Goal: Find specific page/section: Find specific page/section

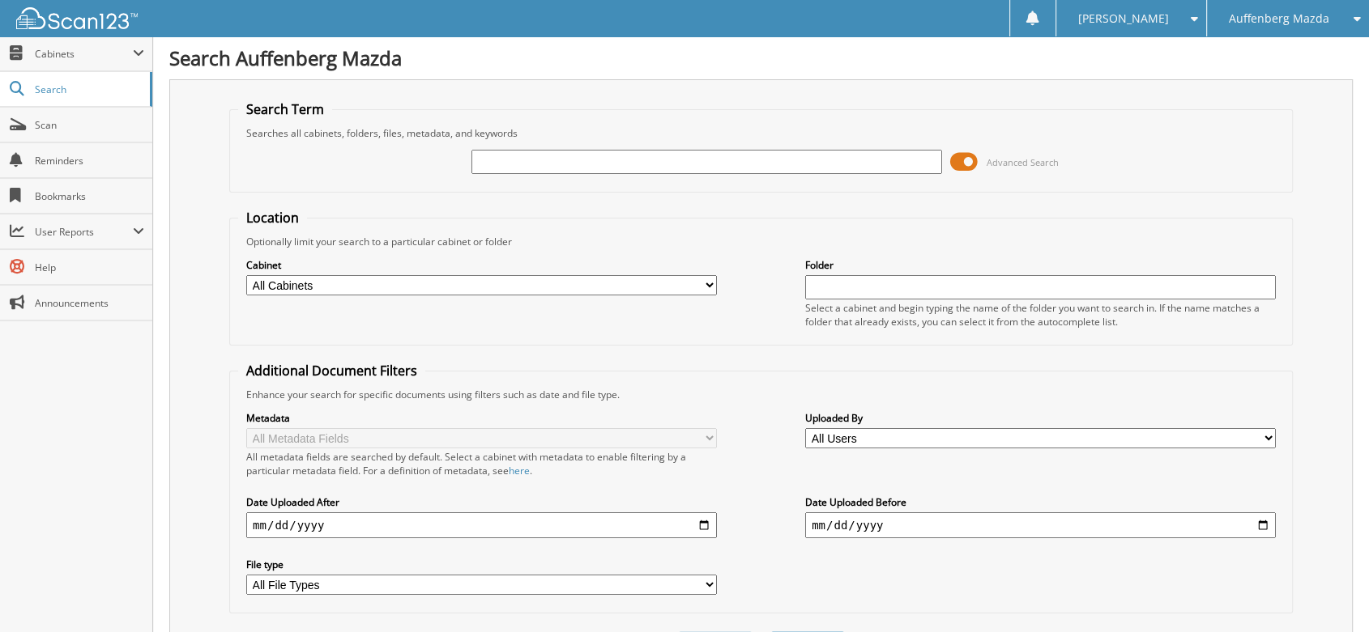
click at [539, 163] on input "text" at bounding box center [706, 162] width 471 height 24
type input "510684"
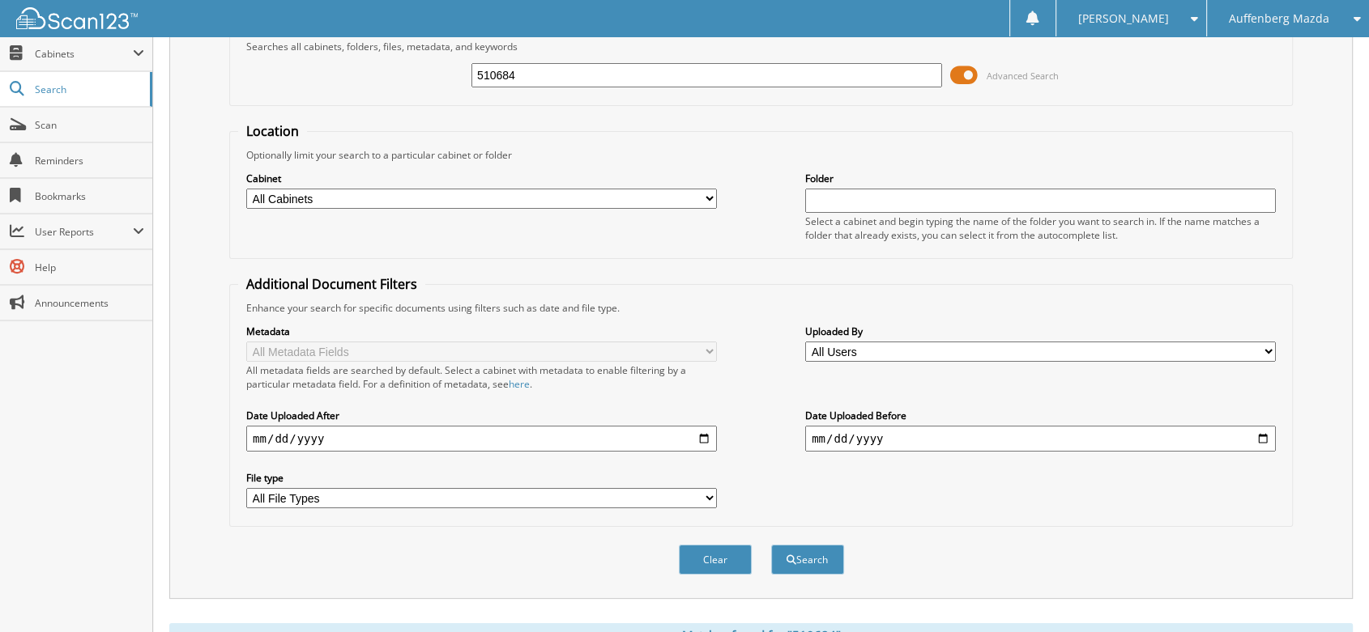
scroll to position [354, 0]
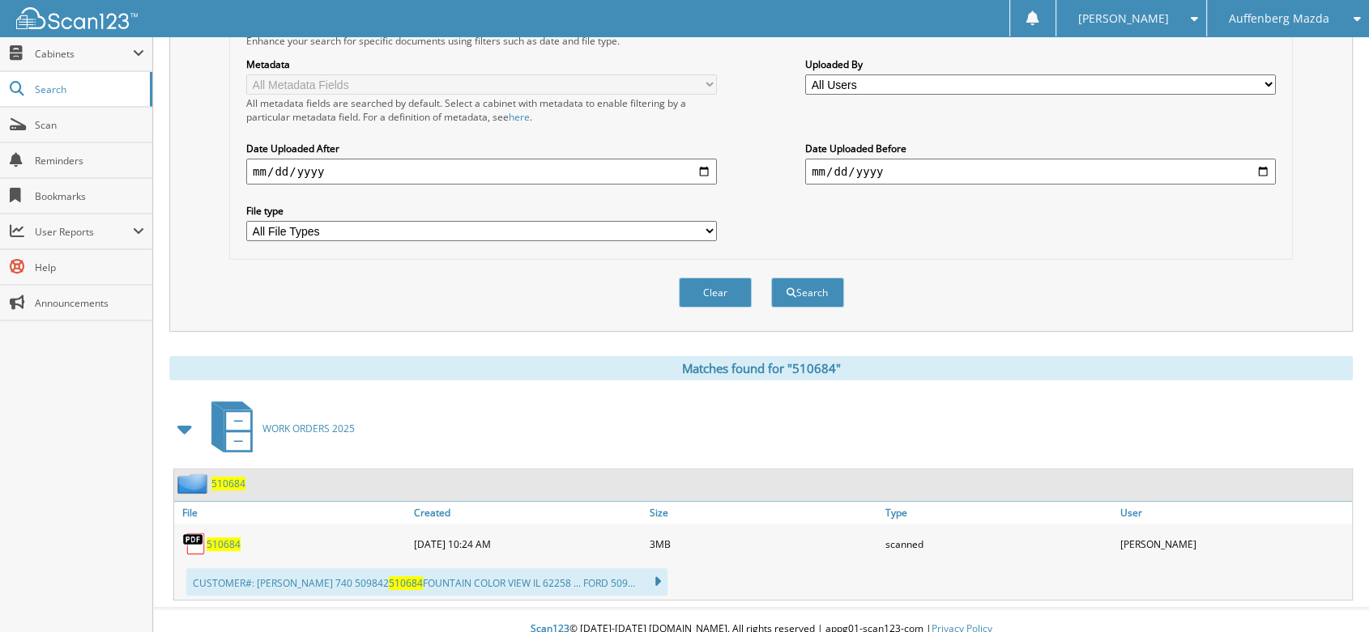
click at [225, 538] on span "510684" at bounding box center [224, 545] width 34 height 14
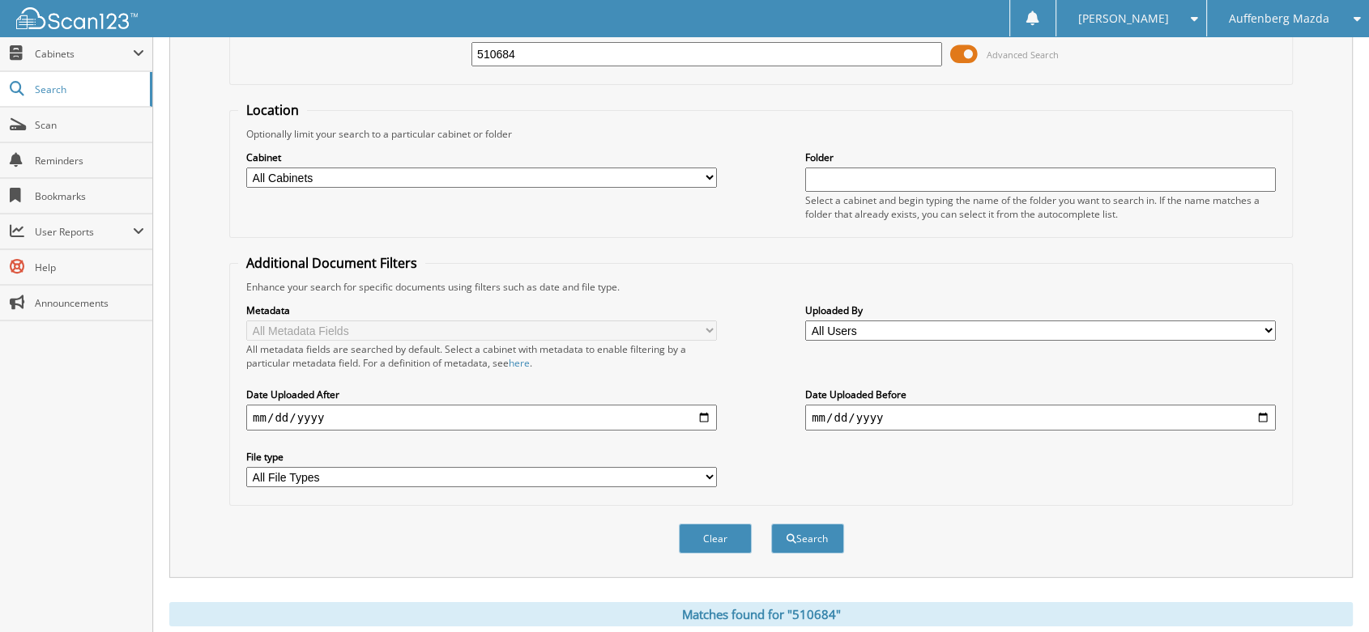
scroll to position [0, 0]
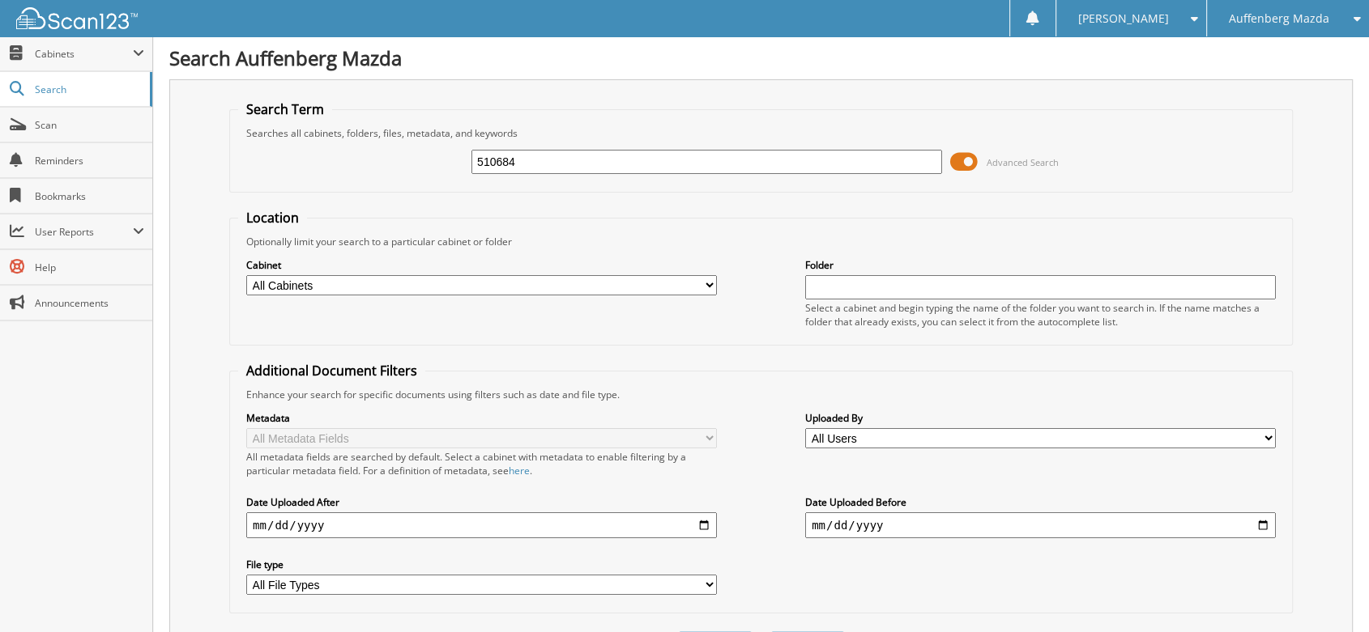
drag, startPoint x: 530, startPoint y: 151, endPoint x: 386, endPoint y: 147, distance: 143.4
click at [422, 163] on div "510684 Advanced Search" at bounding box center [761, 162] width 1046 height 44
type input "508939"
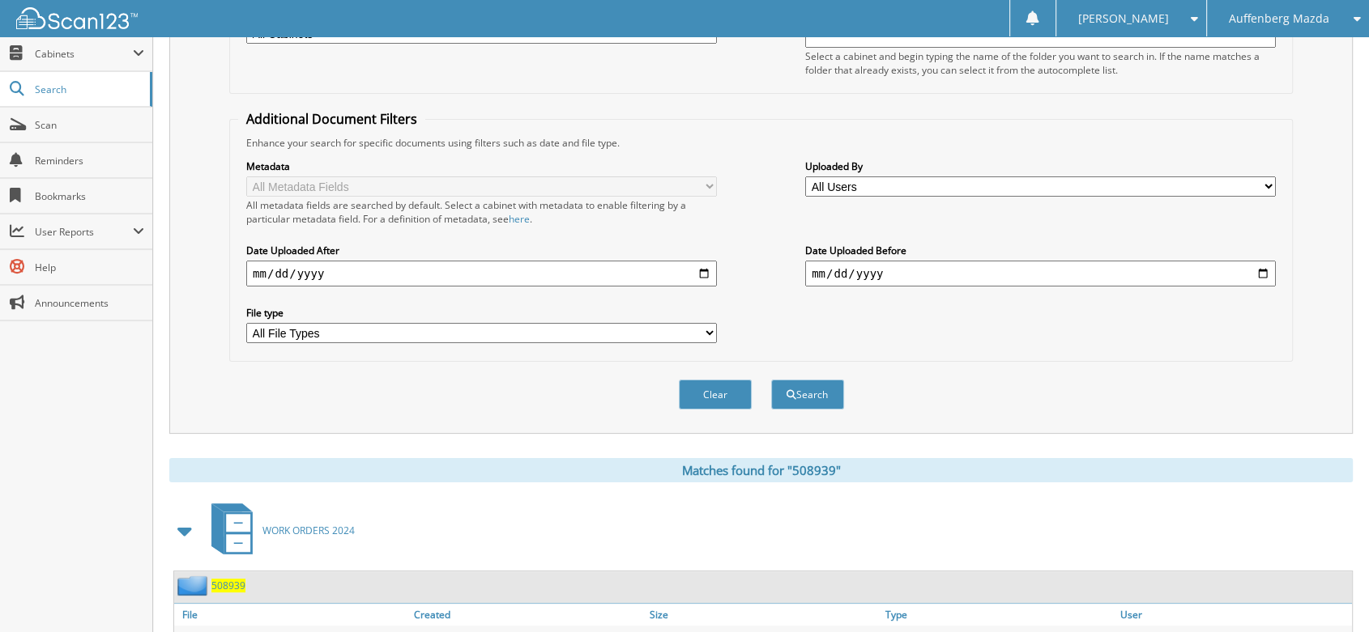
scroll to position [354, 0]
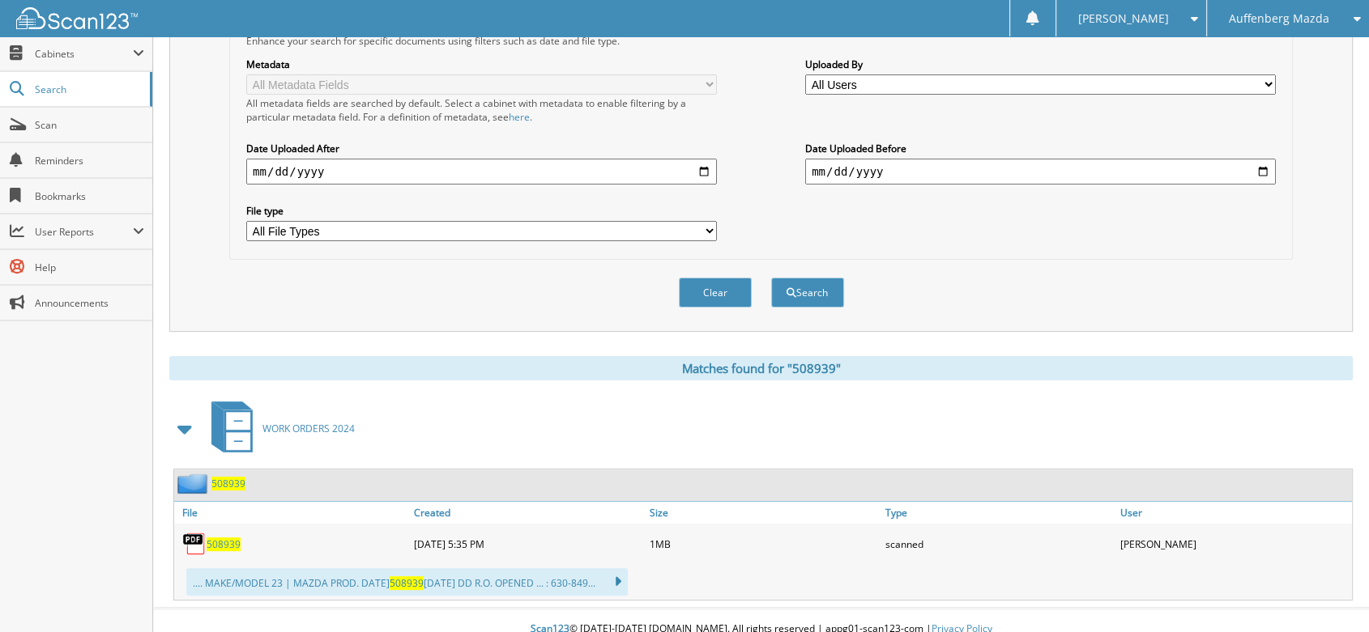
click at [214, 538] on span "508939" at bounding box center [224, 545] width 34 height 14
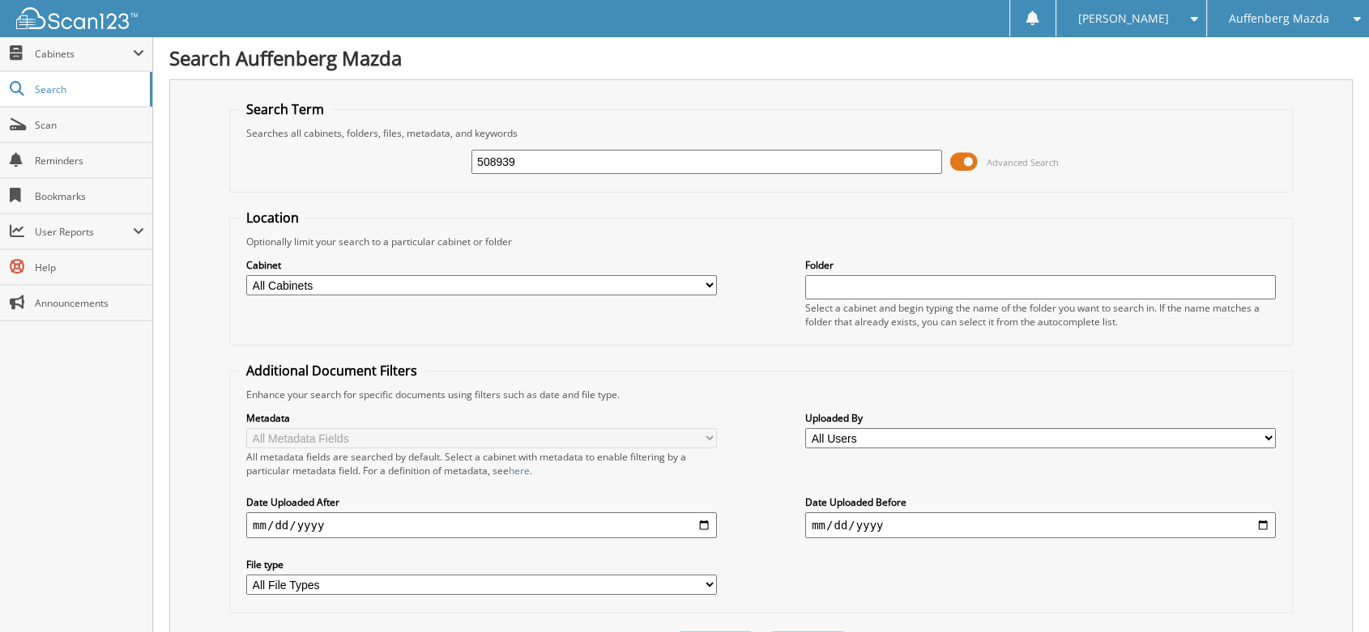
drag, startPoint x: 525, startPoint y: 161, endPoint x: 460, endPoint y: 162, distance: 64.8
click at [460, 162] on div "508939 Advanced Search" at bounding box center [761, 162] width 1046 height 44
type input "511110"
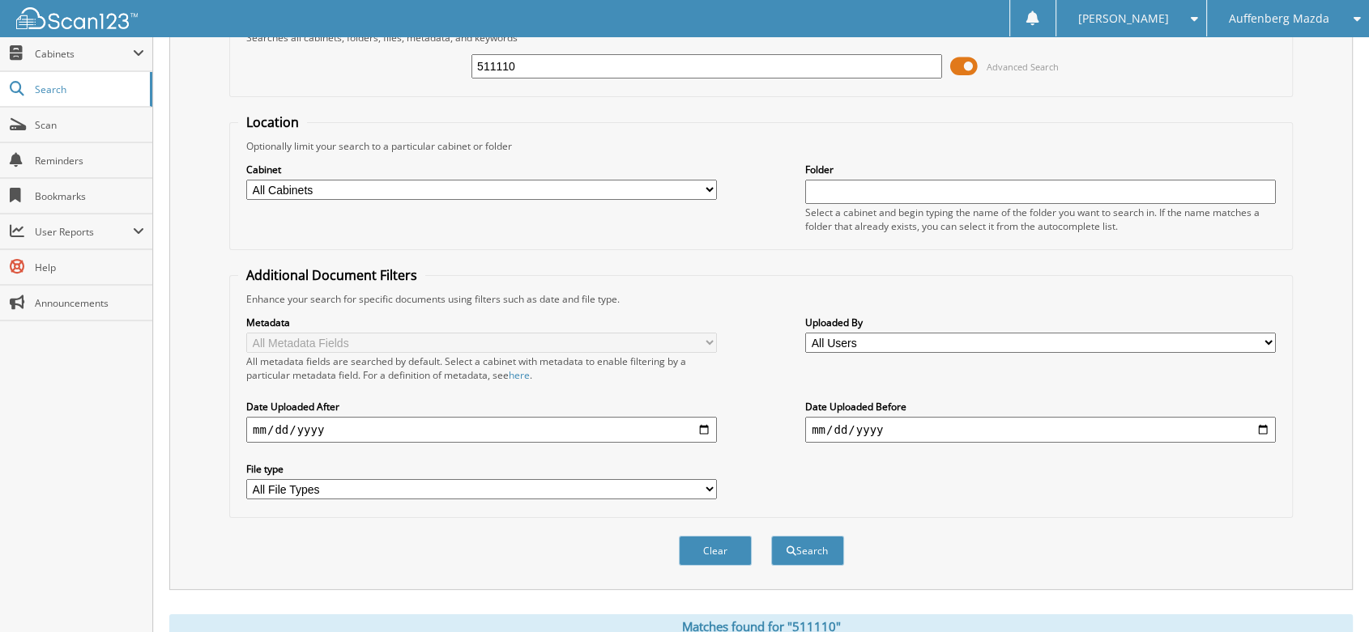
scroll to position [354, 0]
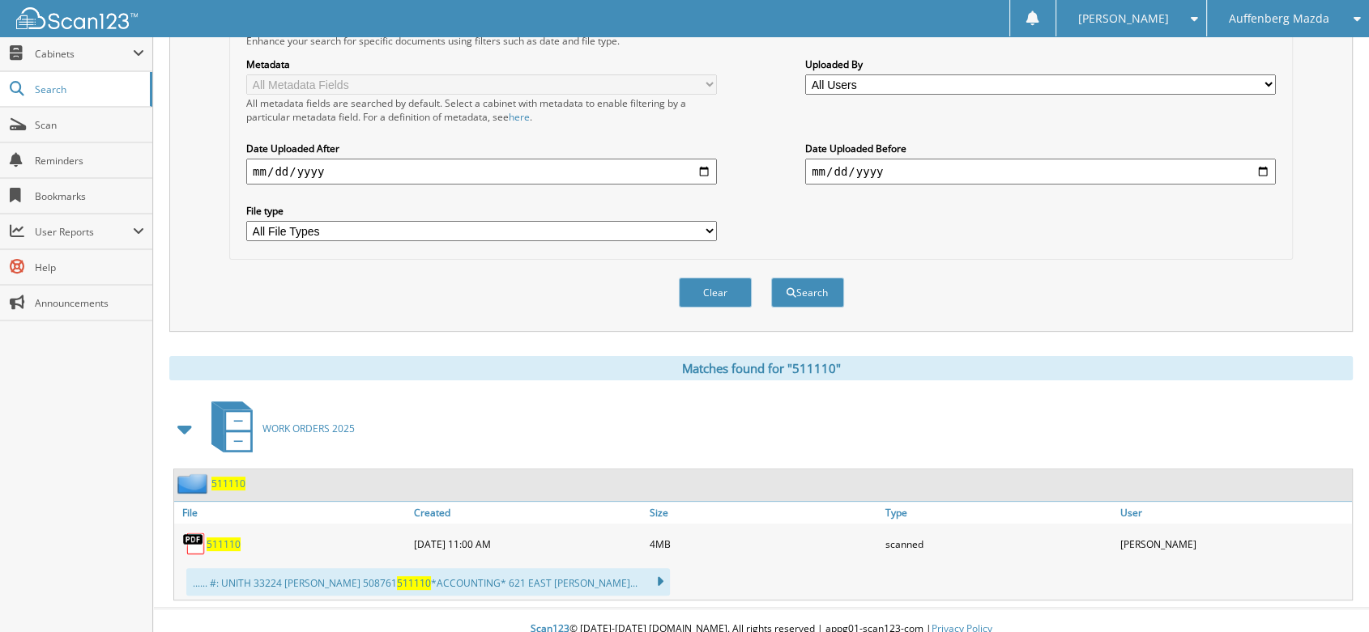
click at [220, 538] on span "511110" at bounding box center [224, 545] width 34 height 14
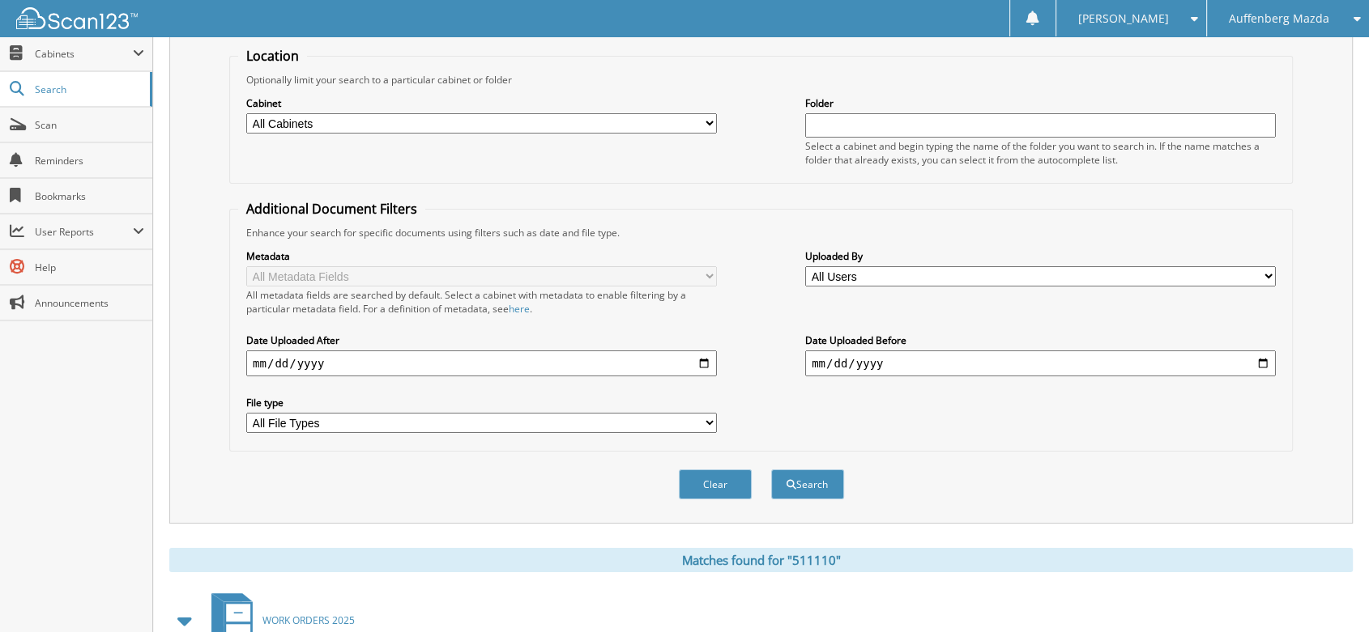
scroll to position [0, 0]
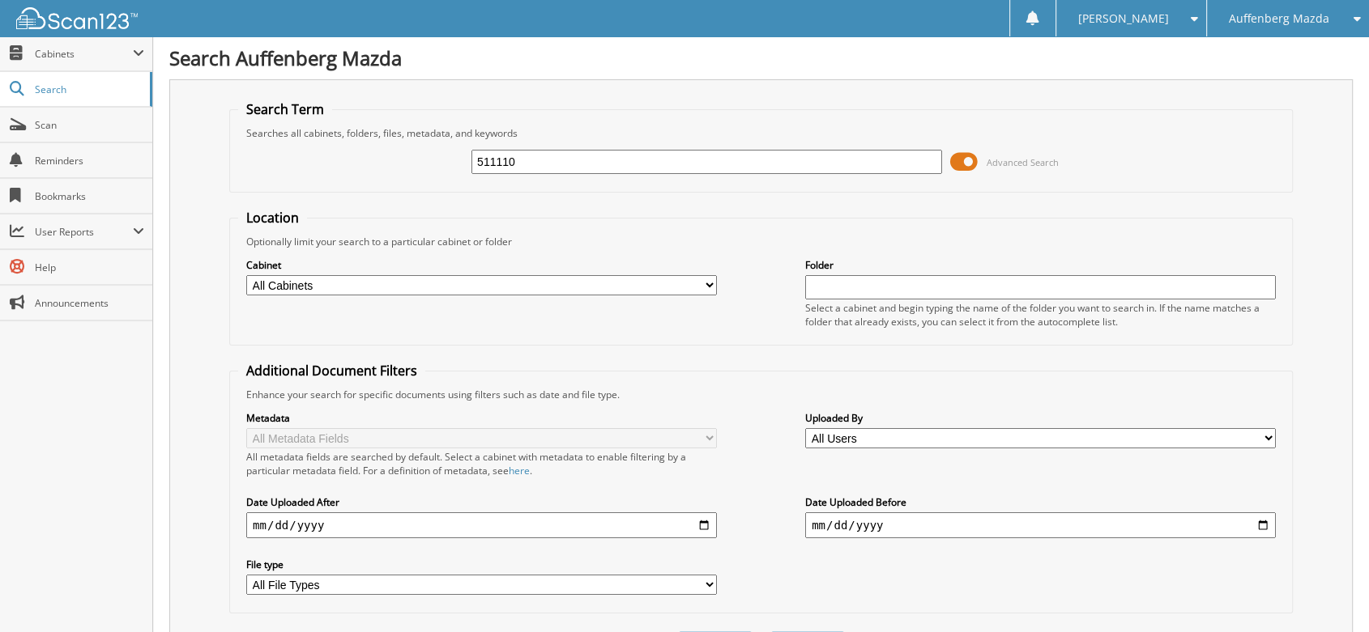
drag, startPoint x: 516, startPoint y: 160, endPoint x: 472, endPoint y: 167, distance: 44.2
click at [472, 167] on input "511110" at bounding box center [706, 162] width 471 height 24
type input "210744"
click at [483, 156] on input "210744" at bounding box center [706, 162] width 471 height 24
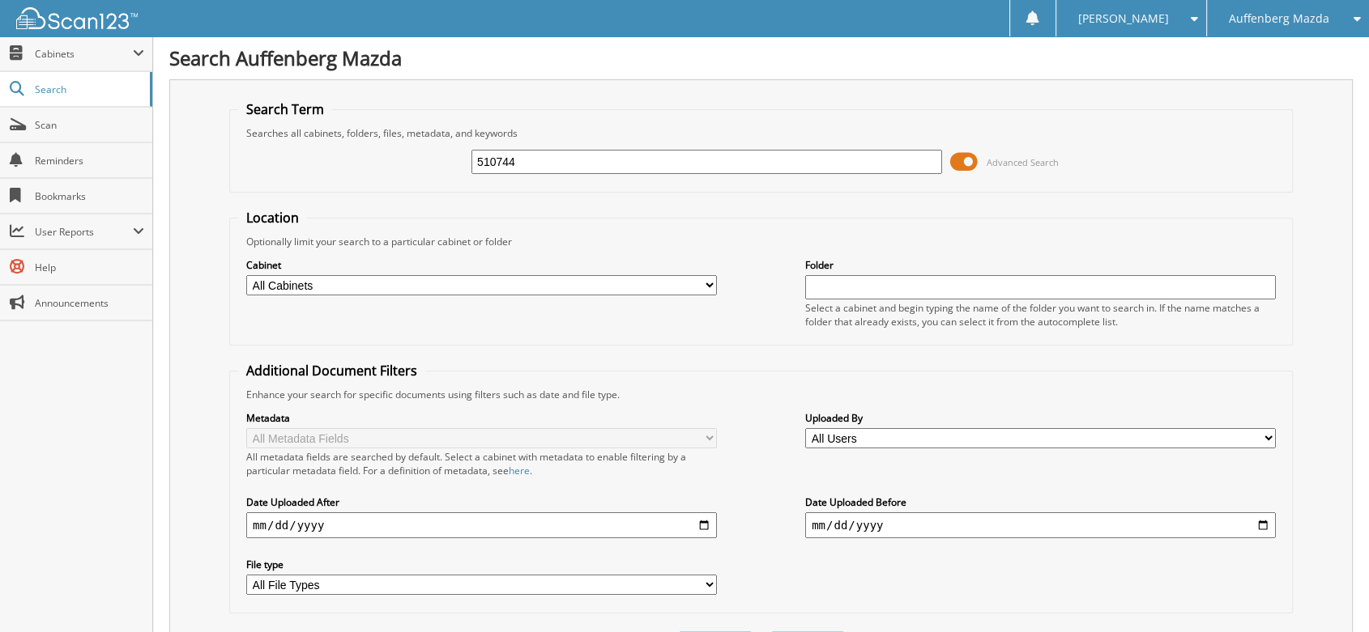
type input "510744"
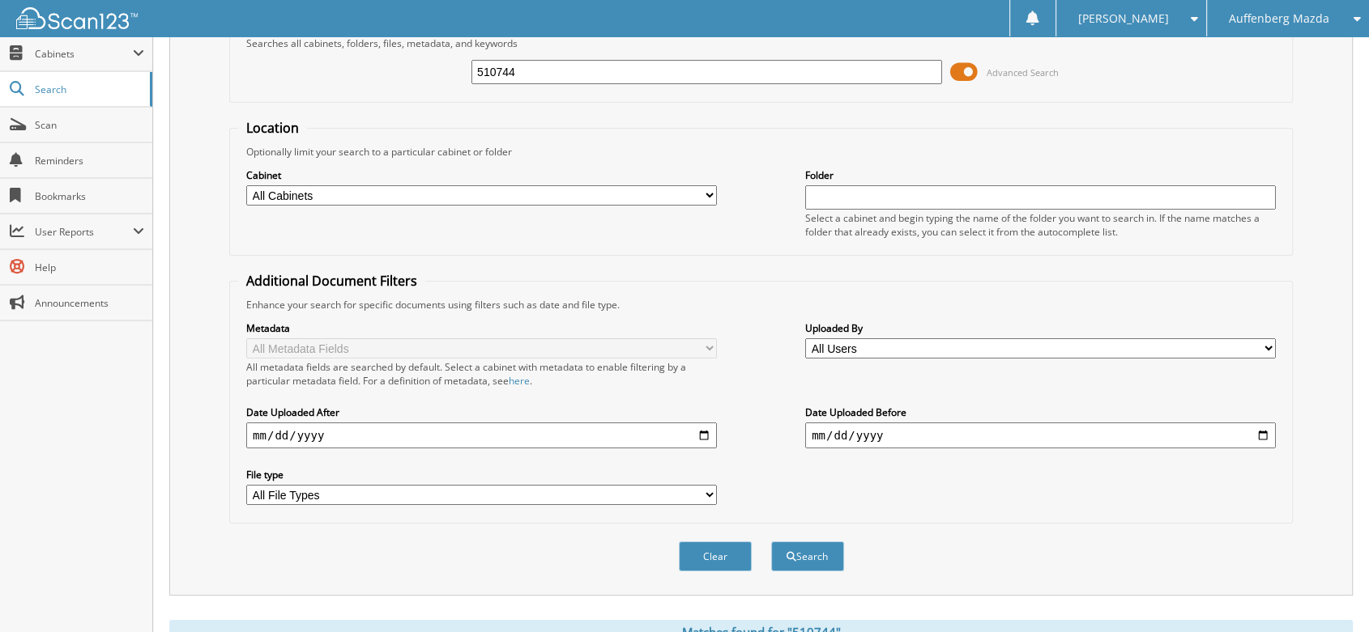
scroll to position [449, 0]
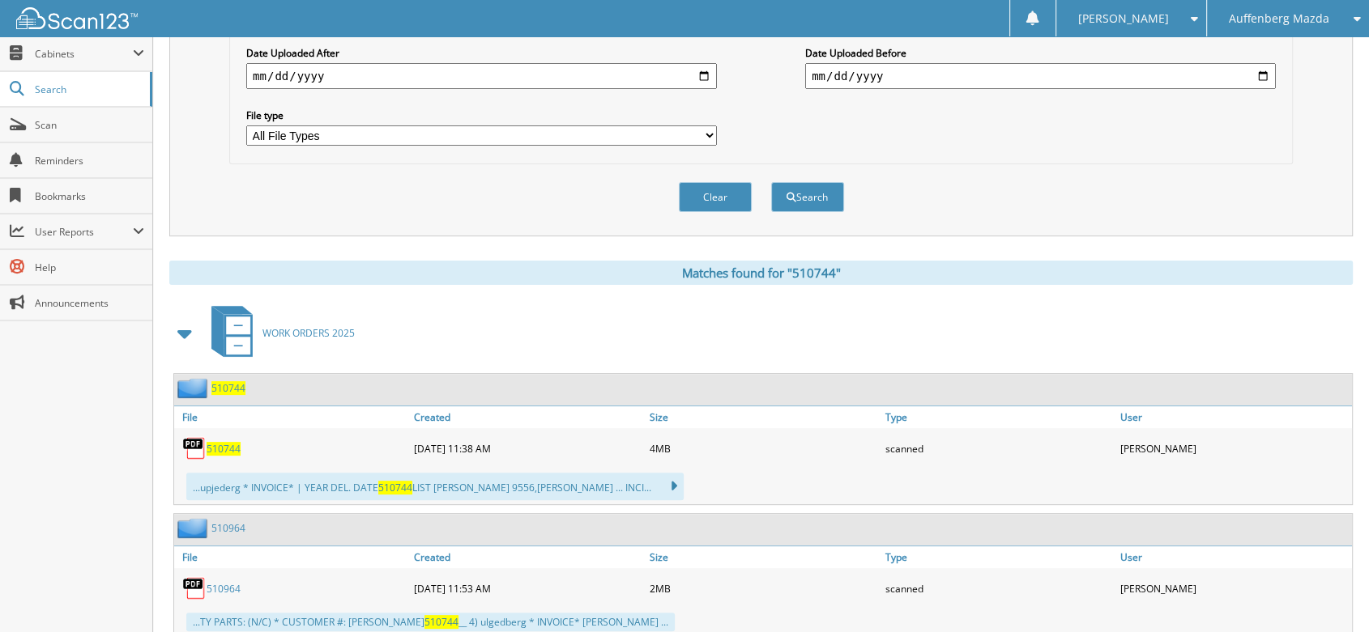
click at [226, 442] on span "510744" at bounding box center [224, 449] width 34 height 14
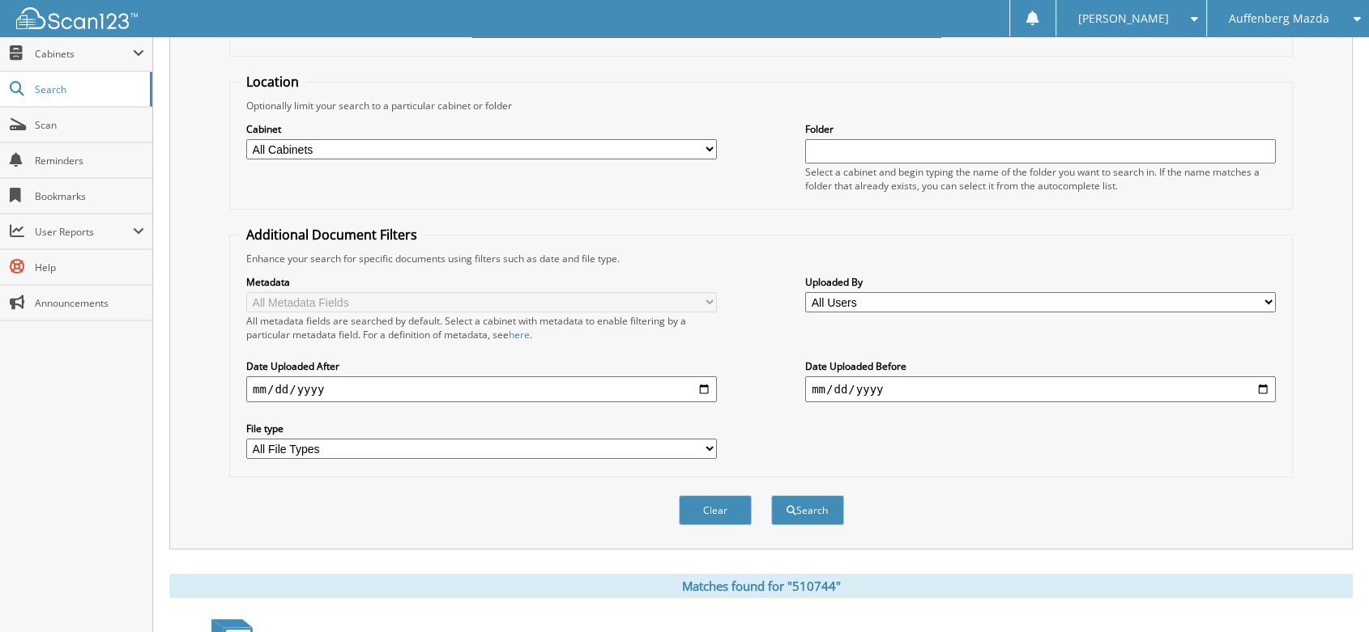
scroll to position [0, 0]
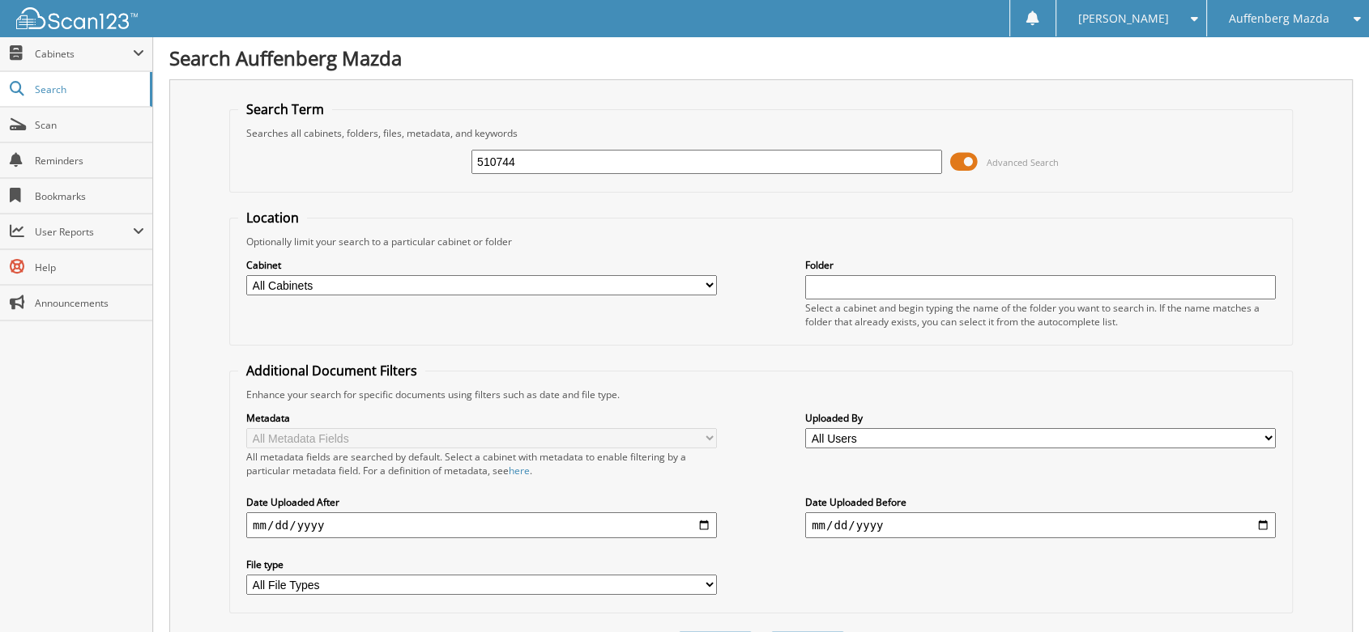
drag, startPoint x: 548, startPoint y: 167, endPoint x: 469, endPoint y: 164, distance: 79.4
click at [469, 164] on div "510744 Advanced Search" at bounding box center [761, 162] width 1046 height 44
type input "509967"
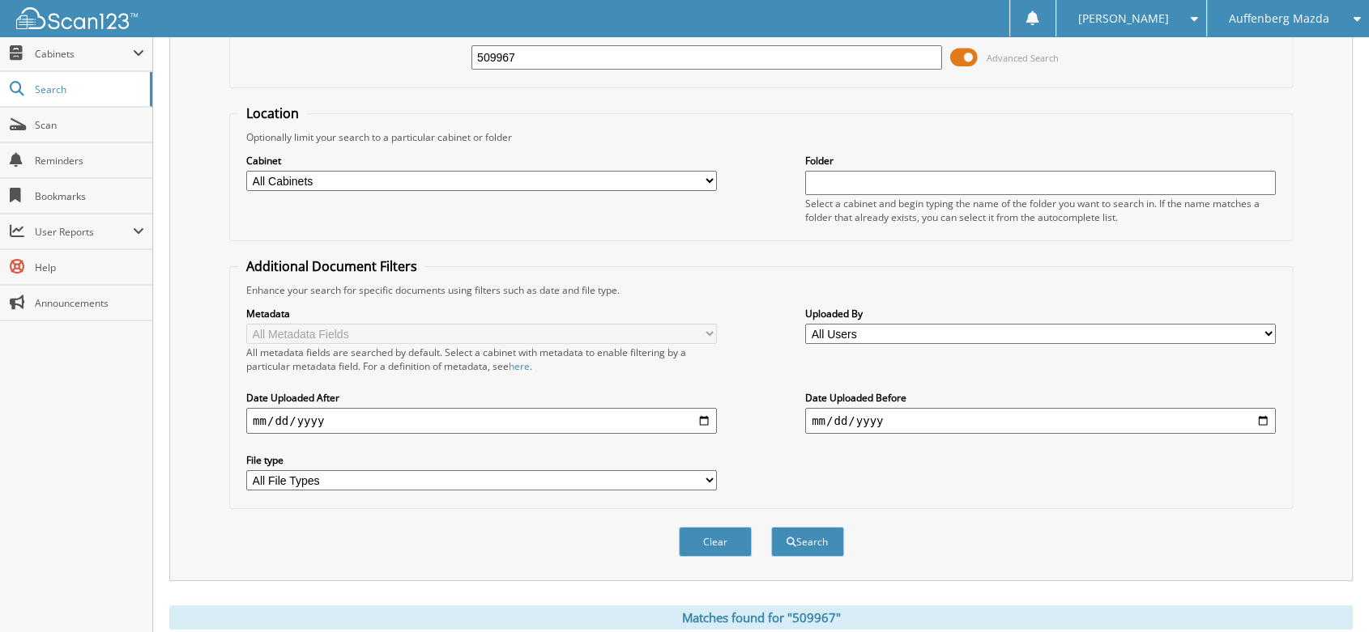
scroll to position [360, 0]
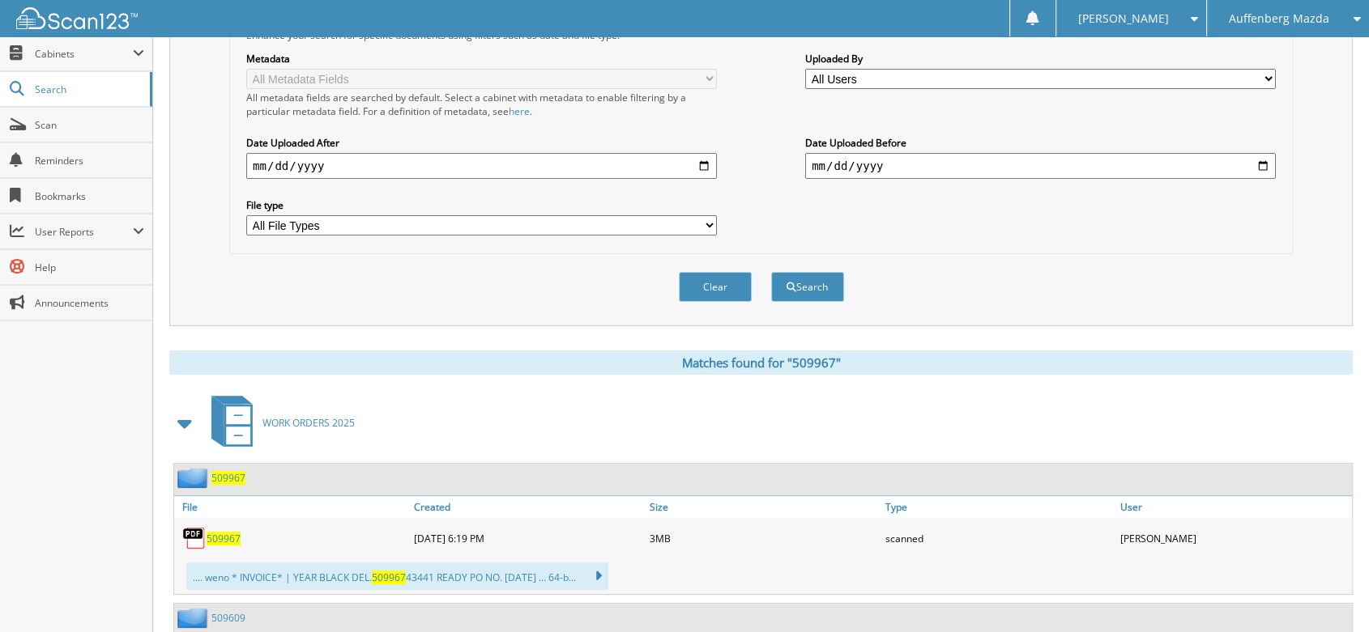
click at [226, 532] on span "509967" at bounding box center [224, 539] width 34 height 14
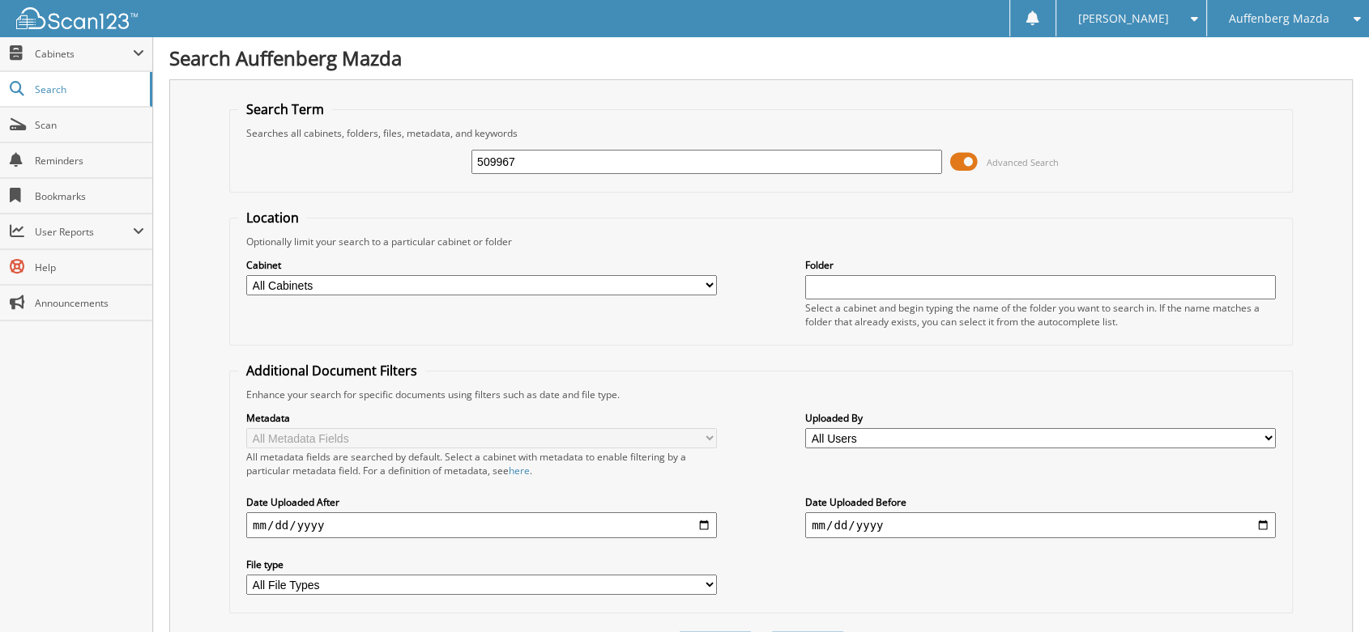
drag, startPoint x: 585, startPoint y: 164, endPoint x: 411, endPoint y: 147, distance: 174.1
click at [415, 151] on div "509967 Advanced Search" at bounding box center [761, 162] width 1046 height 44
type input "511000"
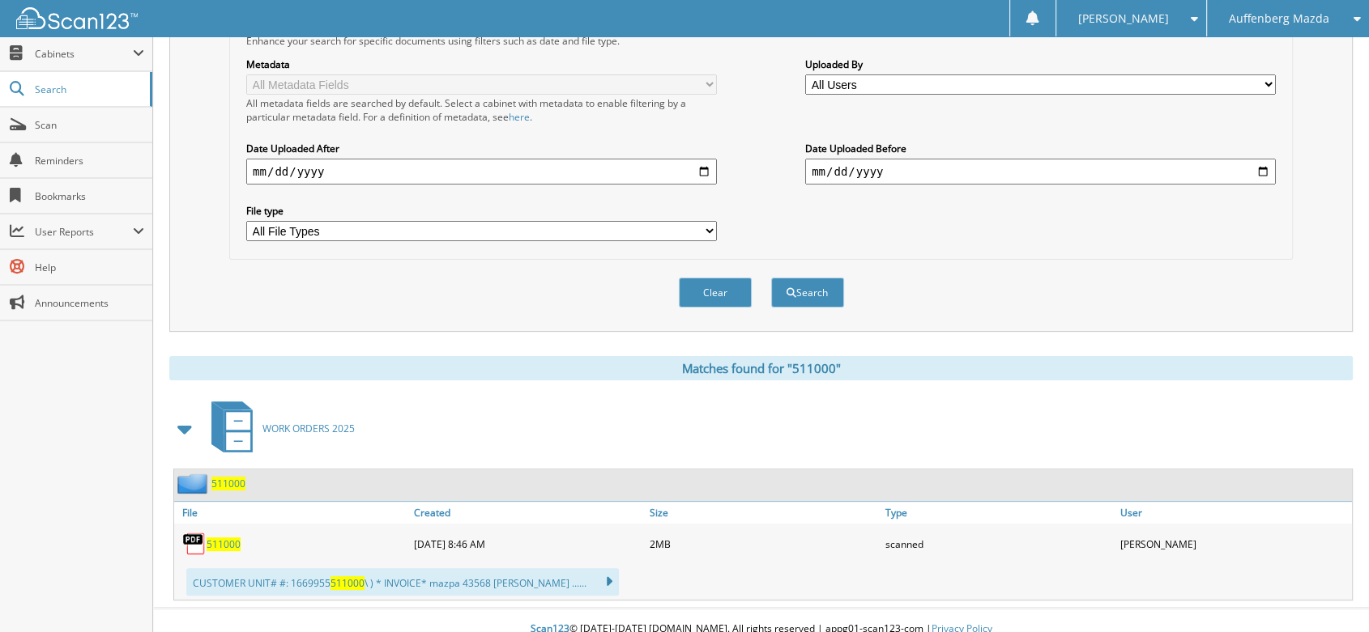
click at [214, 538] on span "511000" at bounding box center [224, 545] width 34 height 14
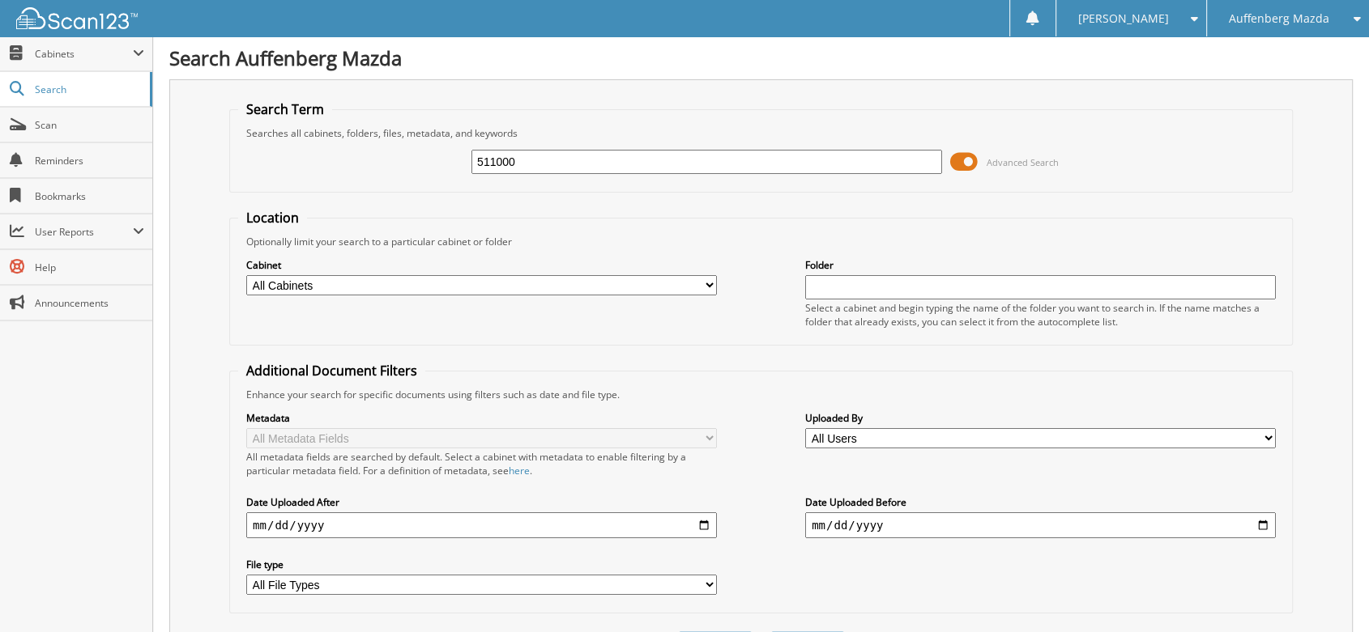
drag, startPoint x: 549, startPoint y: 156, endPoint x: 461, endPoint y: 164, distance: 88.6
click at [461, 164] on div "511000 Advanced Search" at bounding box center [761, 162] width 1046 height 44
type input "507126"
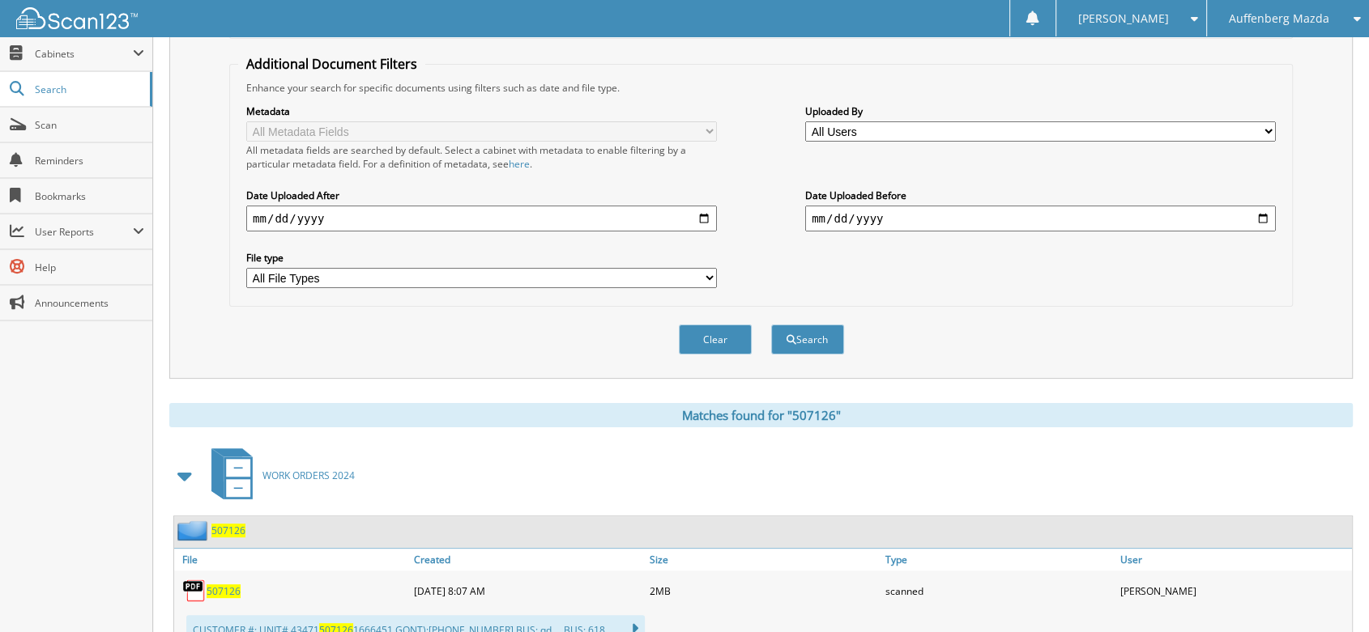
scroll to position [354, 0]
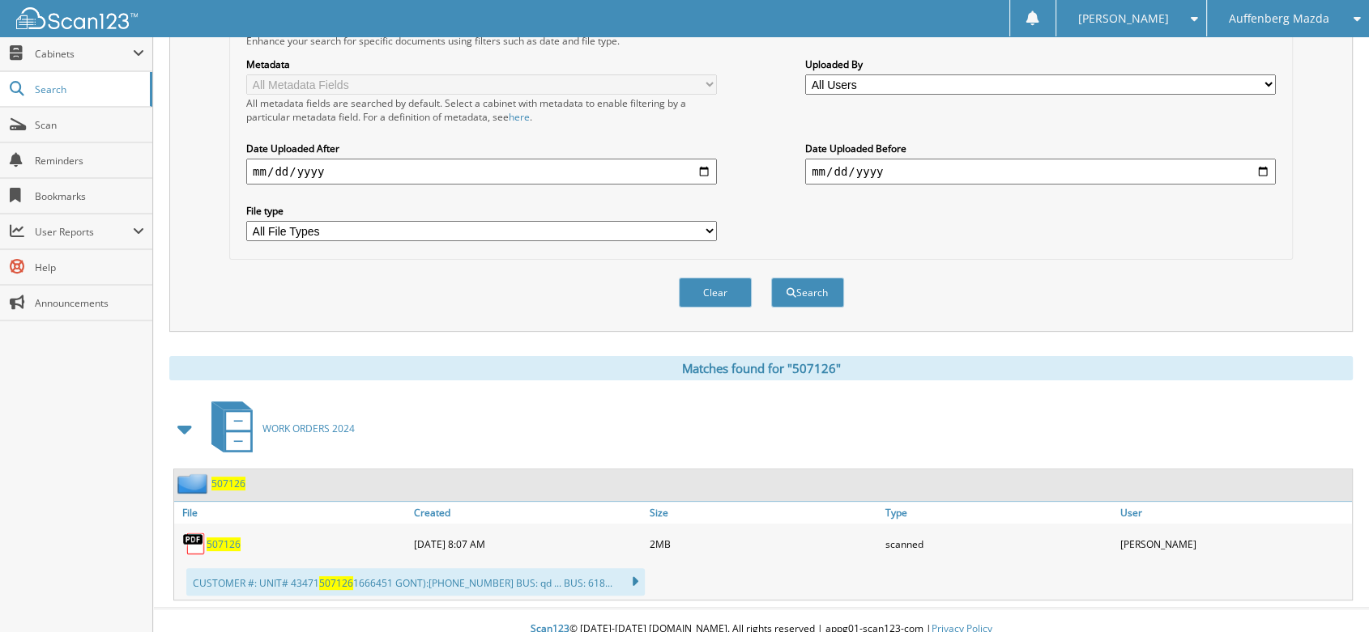
click at [215, 538] on span "507126" at bounding box center [224, 545] width 34 height 14
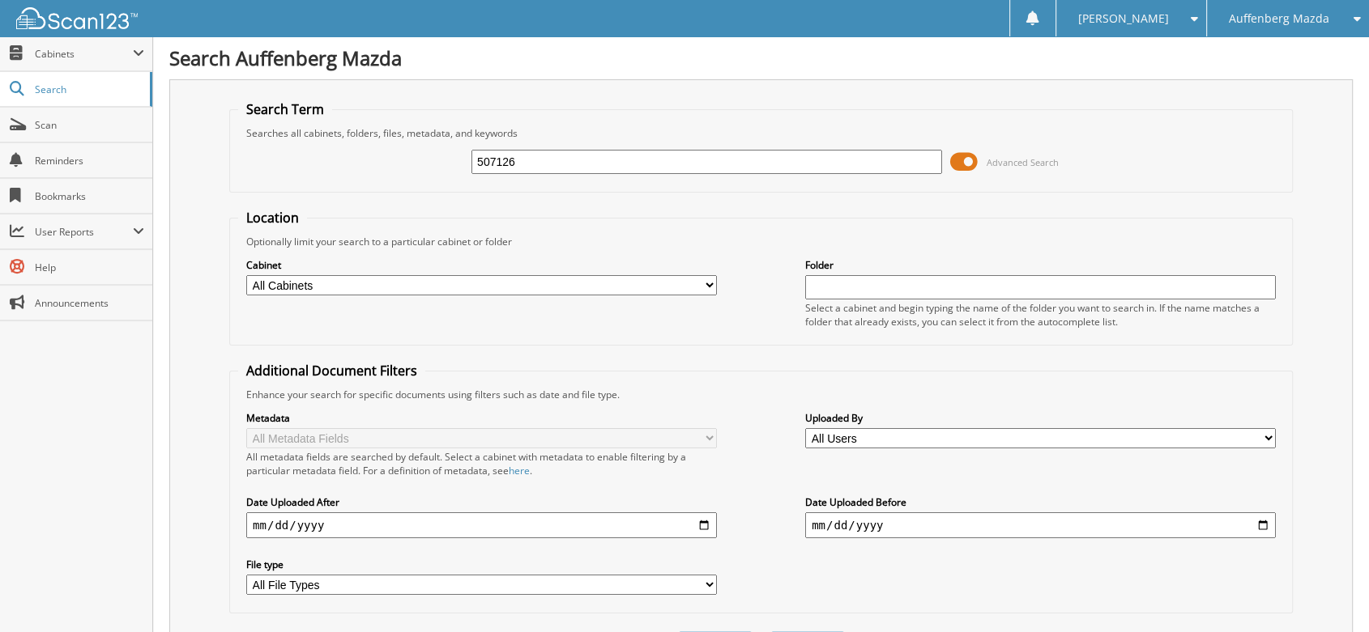
click at [543, 158] on input "507126" at bounding box center [706, 162] width 471 height 24
type input "5"
type input "509479"
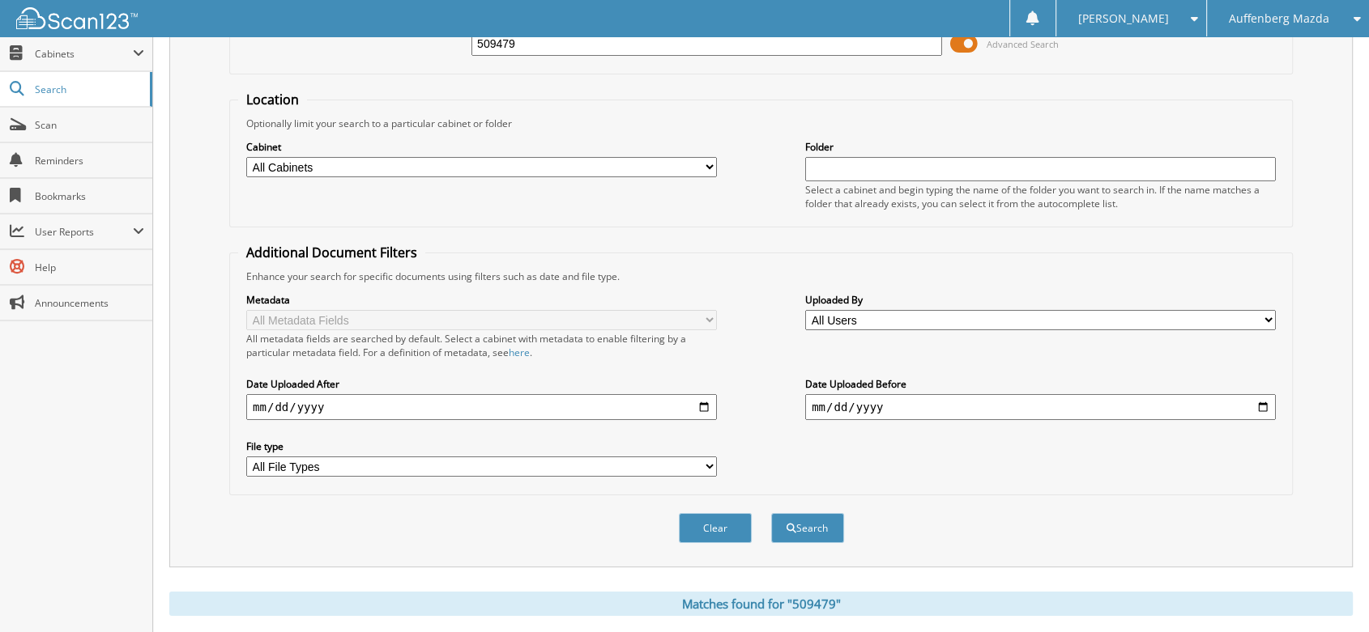
scroll to position [270, 0]
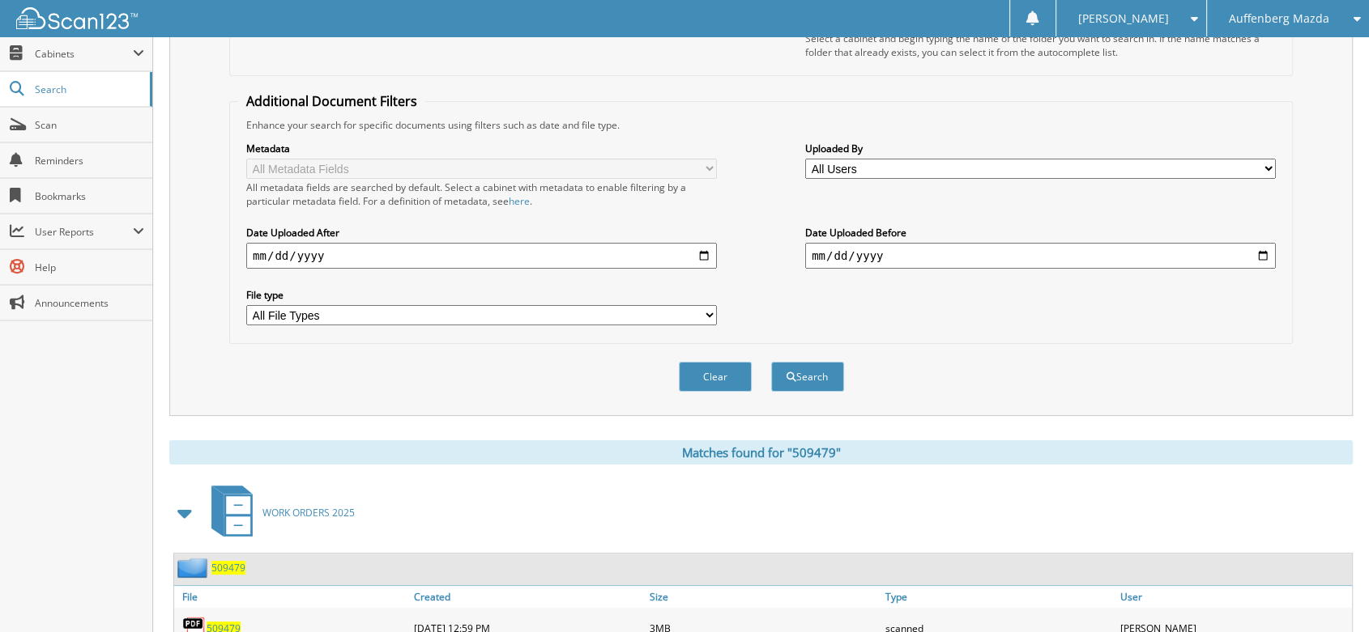
click at [224, 622] on span "509479" at bounding box center [224, 629] width 34 height 14
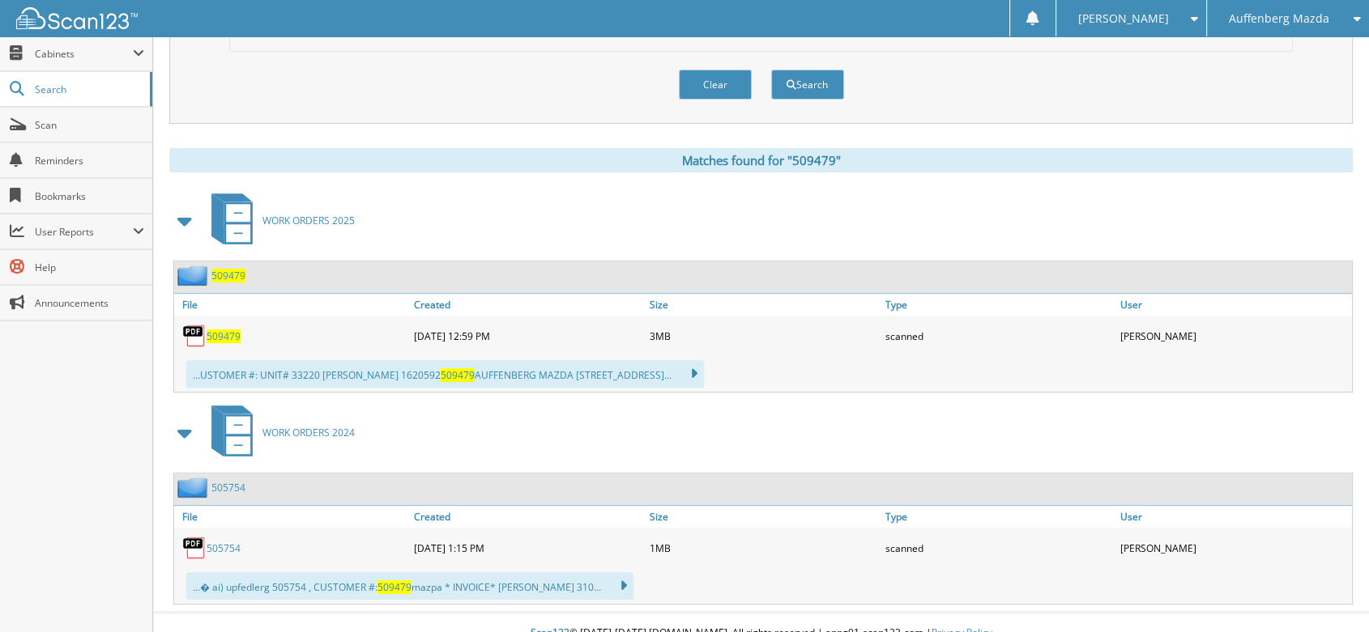
scroll to position [564, 0]
click at [220, 318] on div "509479" at bounding box center [292, 334] width 236 height 32
click at [220, 328] on span "509479" at bounding box center [224, 335] width 34 height 14
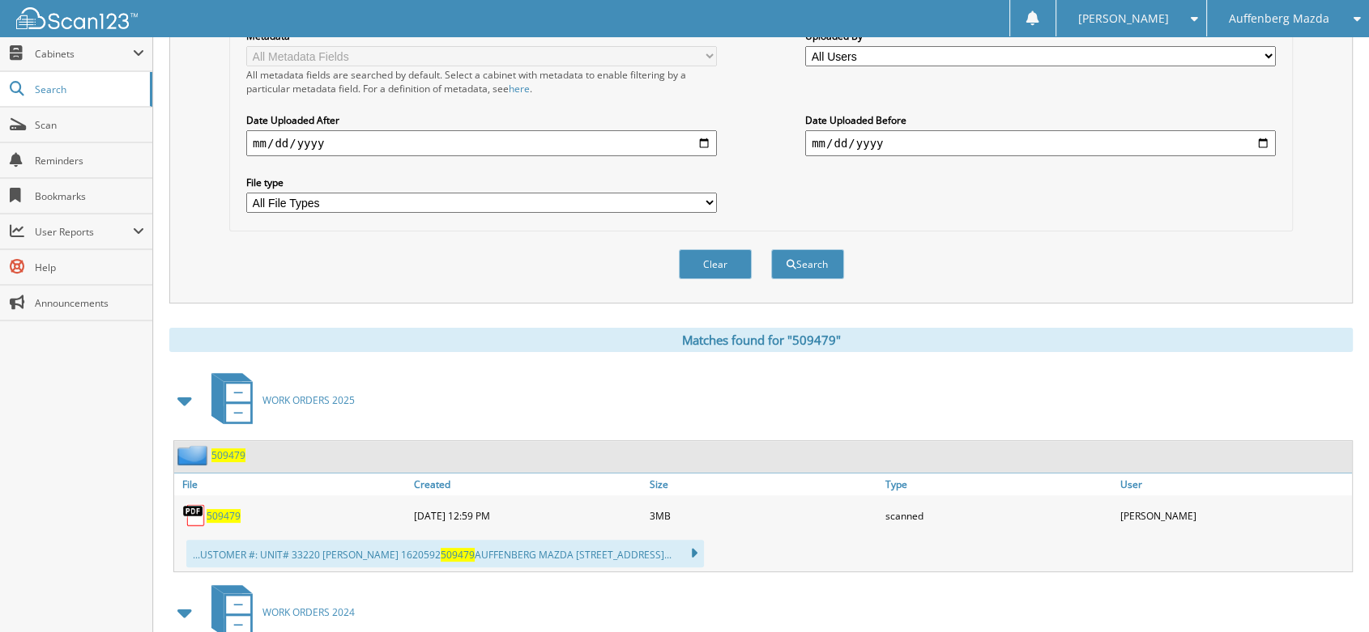
scroll to position [0, 0]
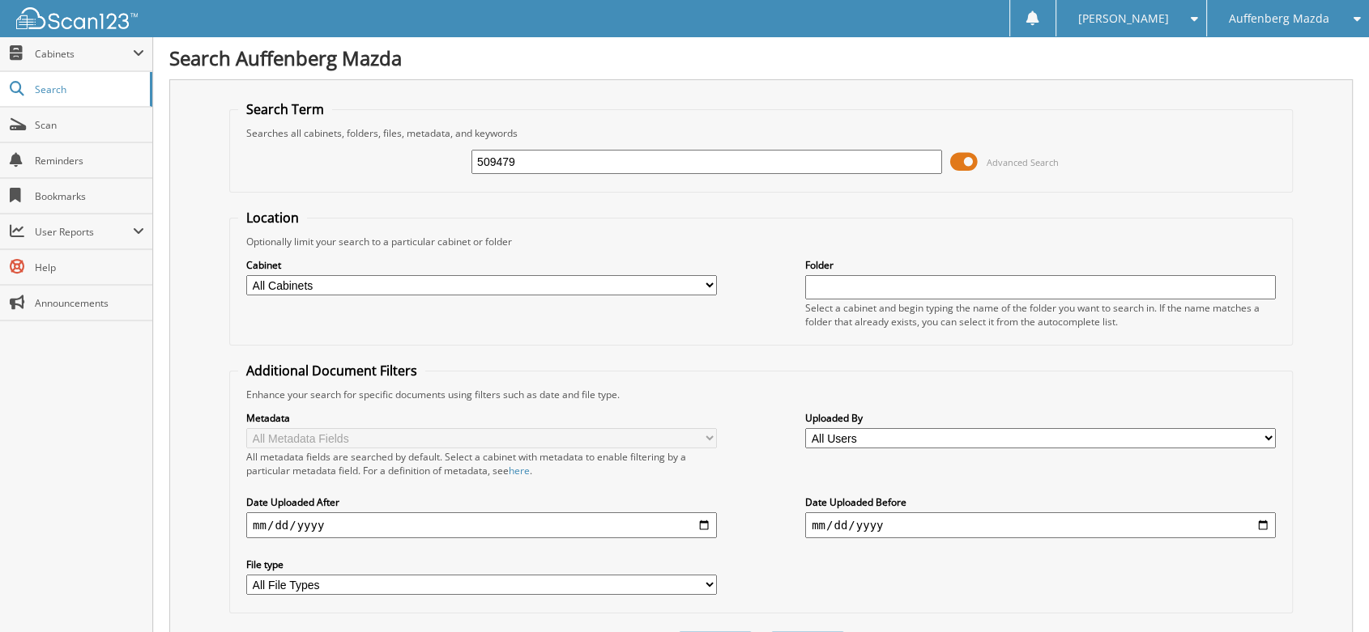
drag, startPoint x: 570, startPoint y: 156, endPoint x: 449, endPoint y: 173, distance: 122.7
click at [449, 173] on div "509479 Advanced Search" at bounding box center [761, 162] width 1046 height 44
type input "509901"
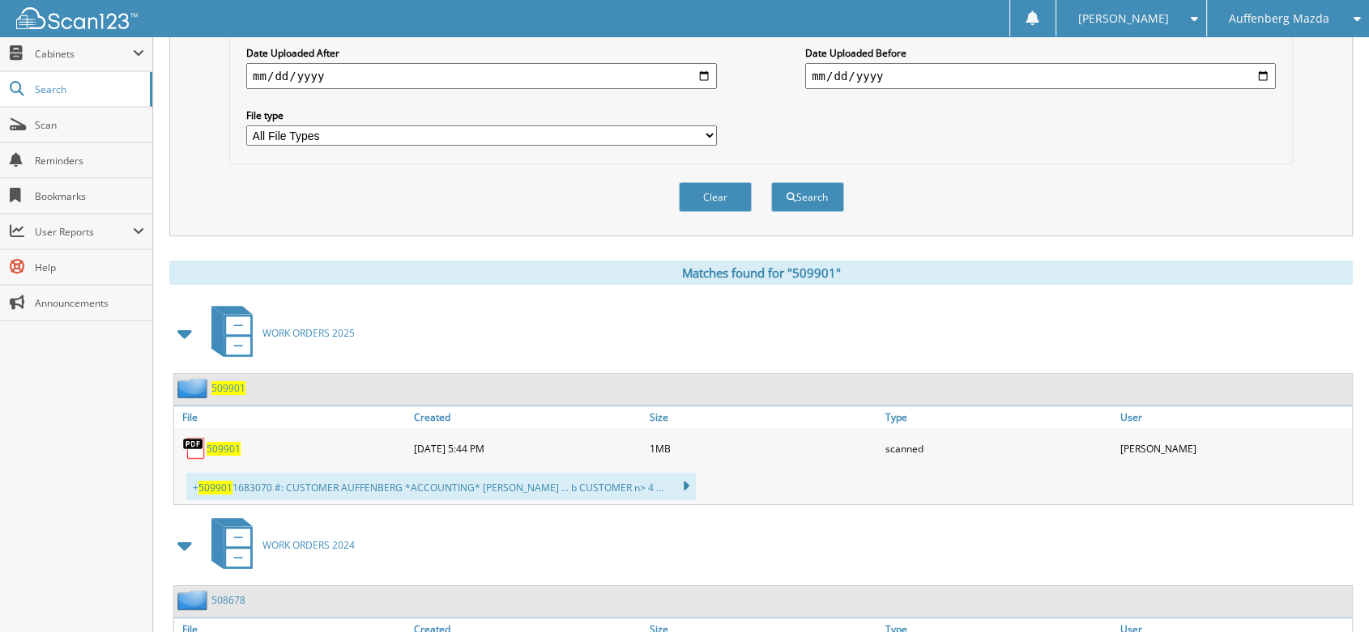
click at [221, 442] on span "509901" at bounding box center [224, 449] width 34 height 14
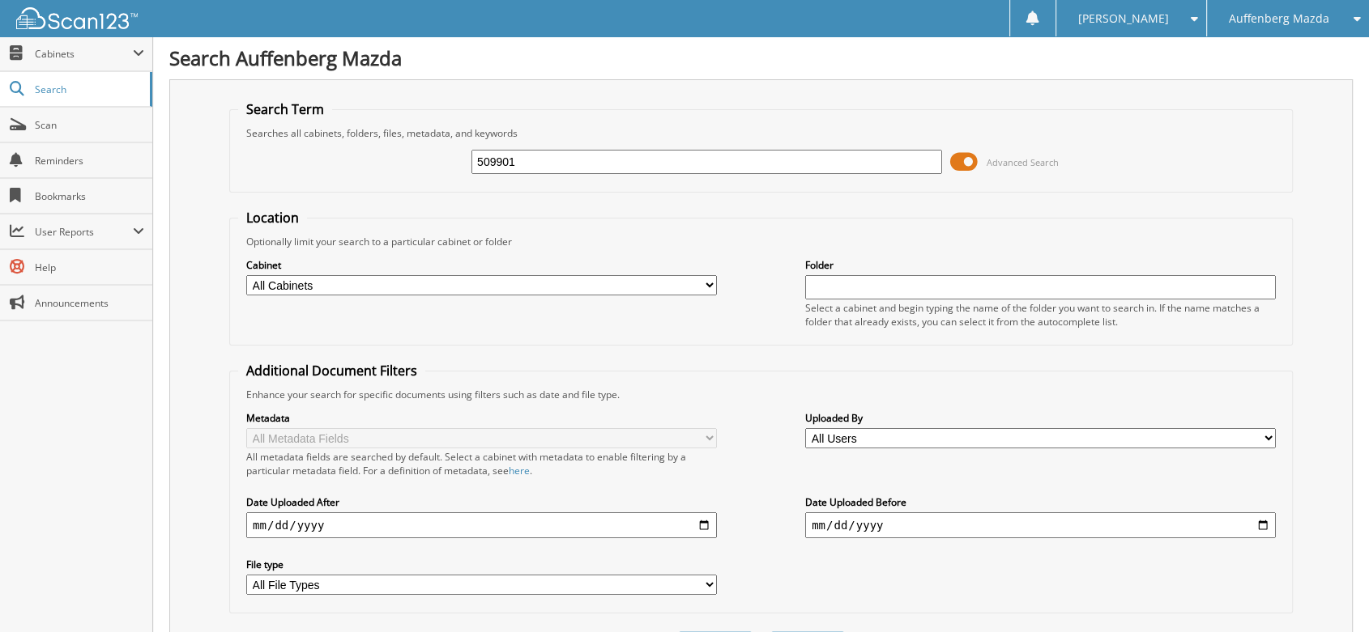
drag, startPoint x: 562, startPoint y: 163, endPoint x: 402, endPoint y: 158, distance: 159.6
click at [402, 159] on div "509901 Advanced Search" at bounding box center [761, 162] width 1046 height 44
type input "509168"
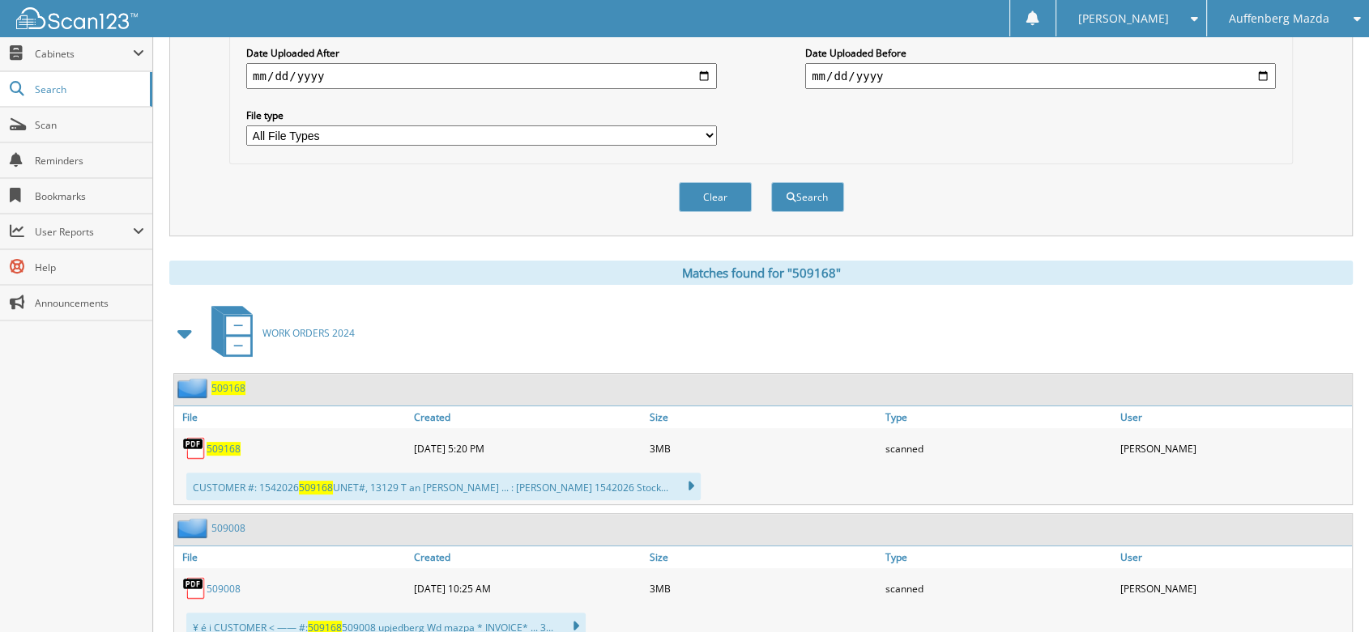
click at [219, 442] on span "509168" at bounding box center [224, 449] width 34 height 14
